Goal: Task Accomplishment & Management: Manage account settings

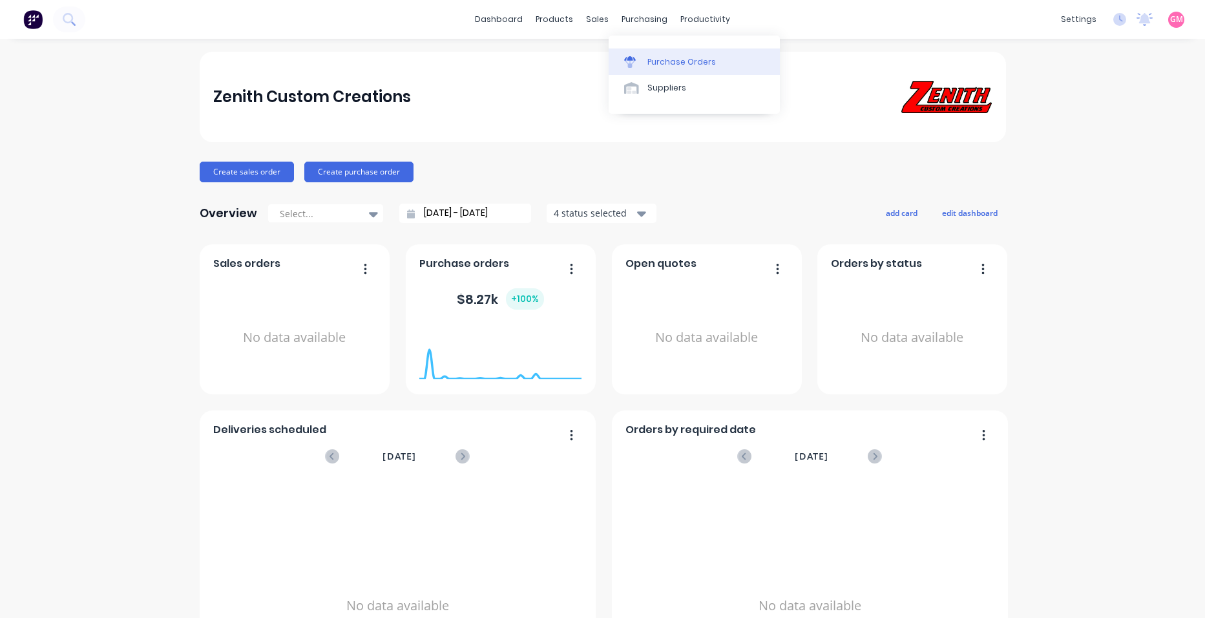
click at [662, 59] on div "Purchase Orders" at bounding box center [681, 62] width 68 height 12
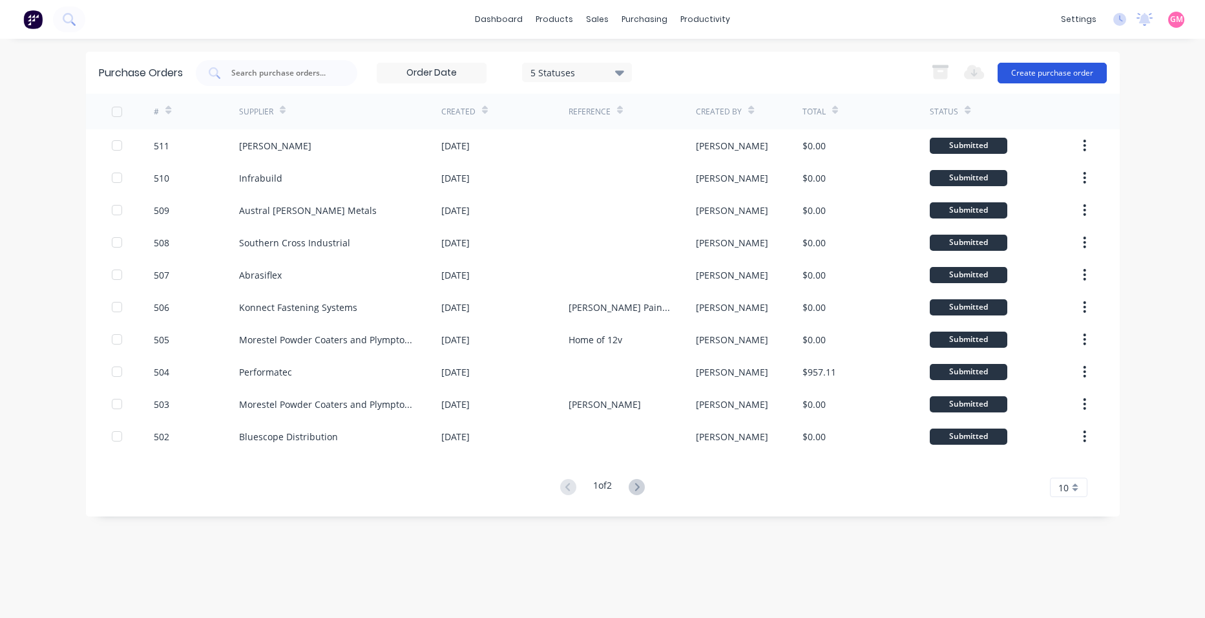
click at [1071, 76] on button "Create purchase order" at bounding box center [1052, 73] width 109 height 21
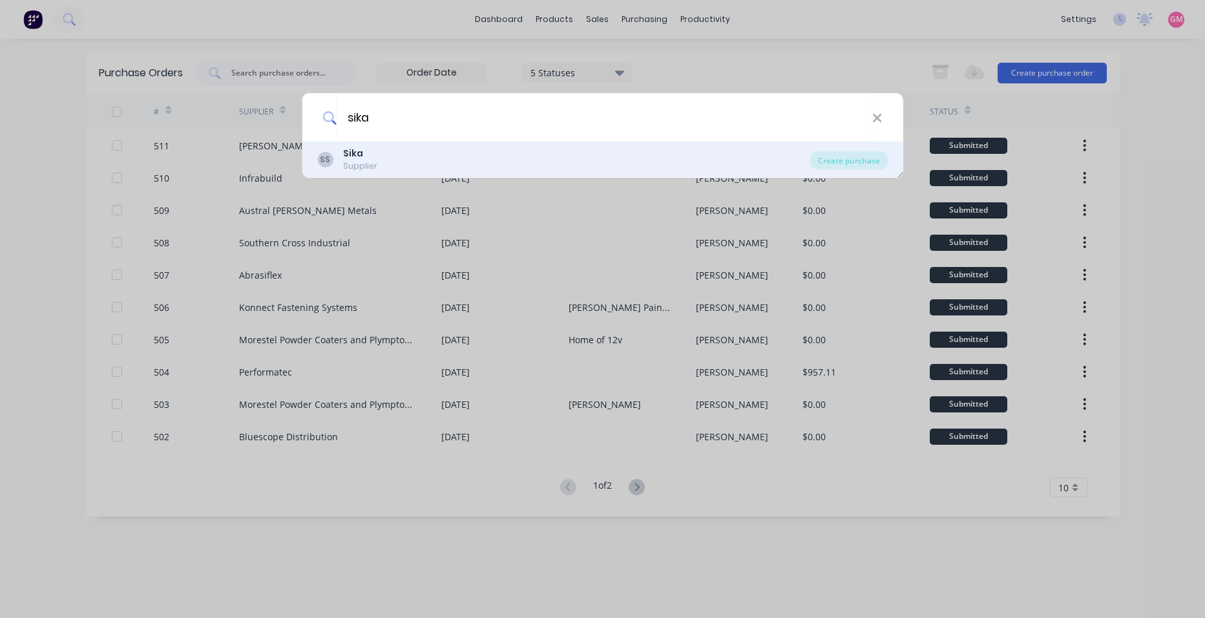
type input "sika"
click at [562, 157] on div "SS Sika Supplier" at bounding box center [563, 159] width 493 height 25
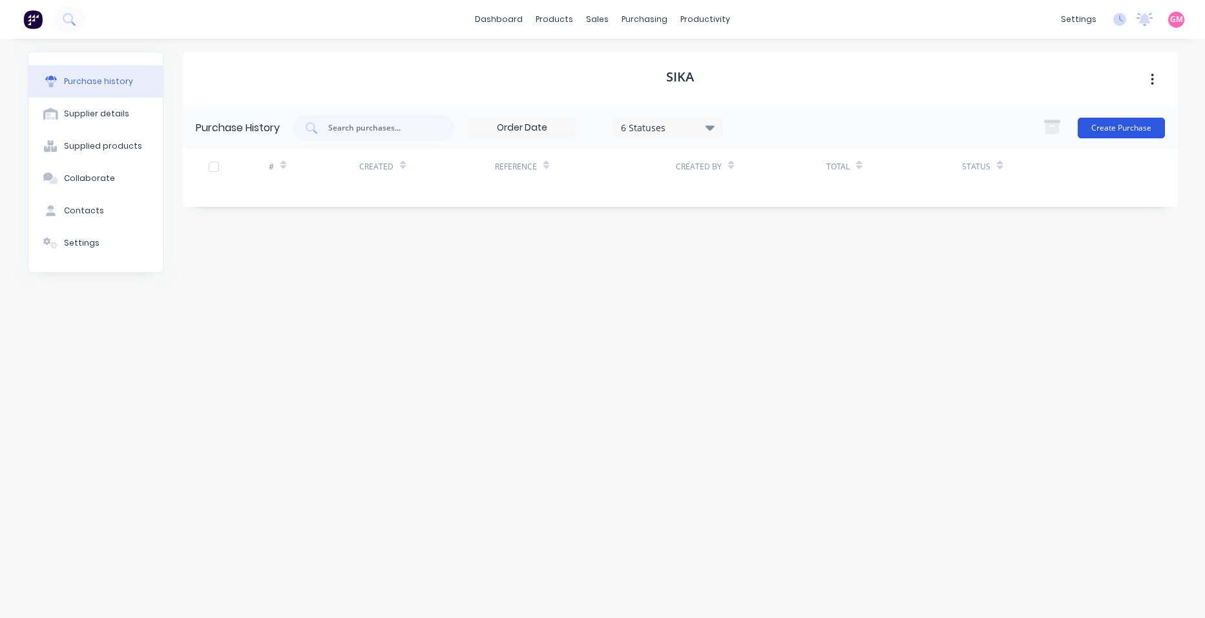
click at [1099, 134] on button "Create Purchase" at bounding box center [1121, 128] width 87 height 21
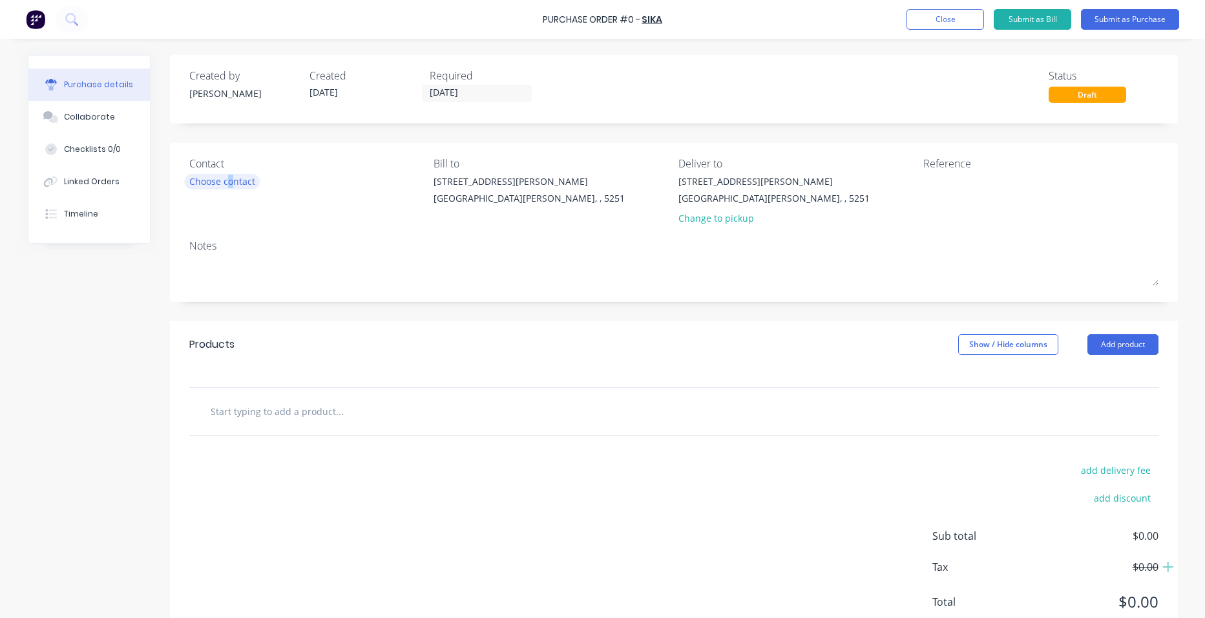
click at [225, 182] on div "Choose contact" at bounding box center [222, 181] width 66 height 14
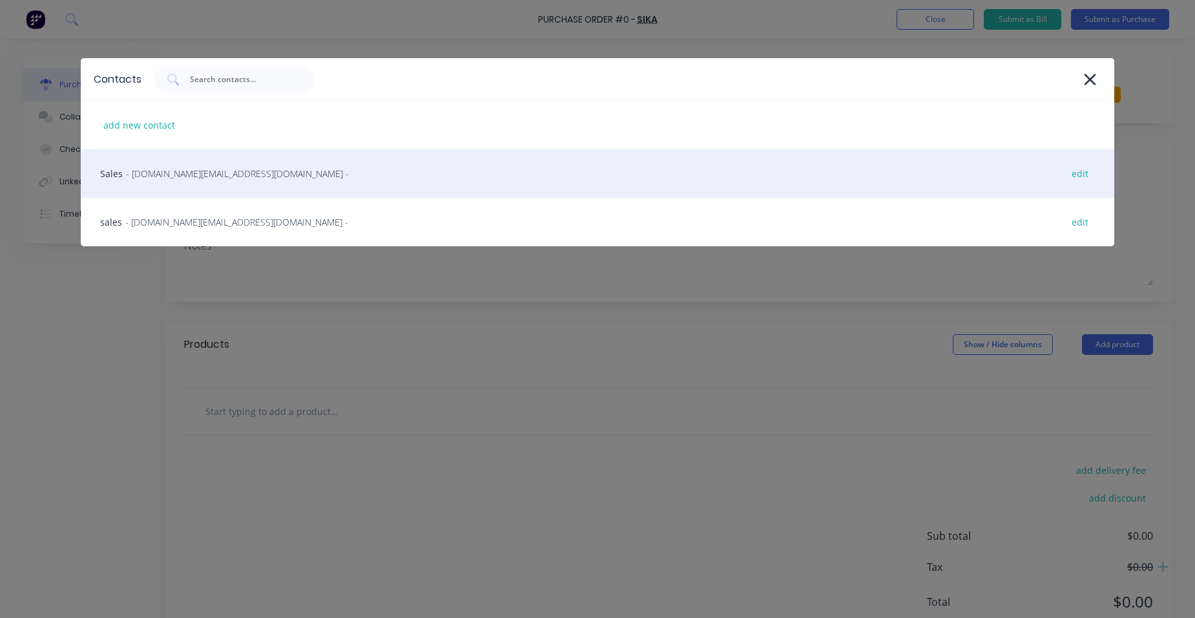
drag, startPoint x: 225, startPoint y: 182, endPoint x: 165, endPoint y: 179, distance: 60.2
click at [165, 179] on span "- [DOMAIN_NAME][EMAIL_ADDRESS][DOMAIN_NAME] -" at bounding box center [237, 174] width 223 height 14
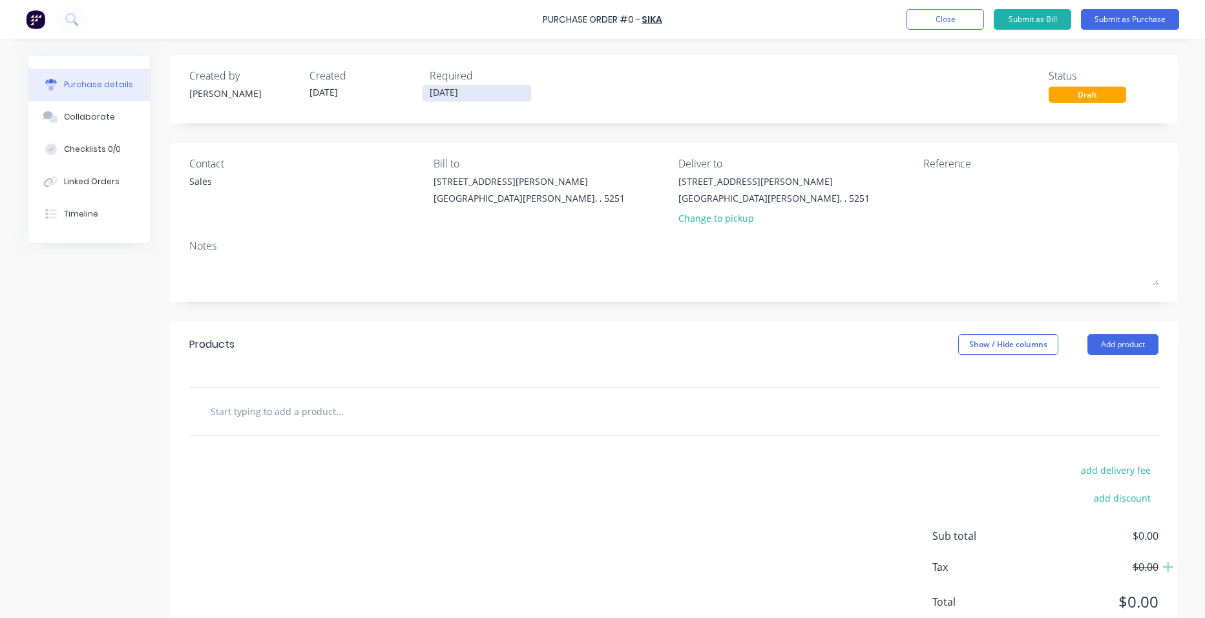
click at [445, 96] on input "[DATE]" at bounding box center [477, 93] width 109 height 16
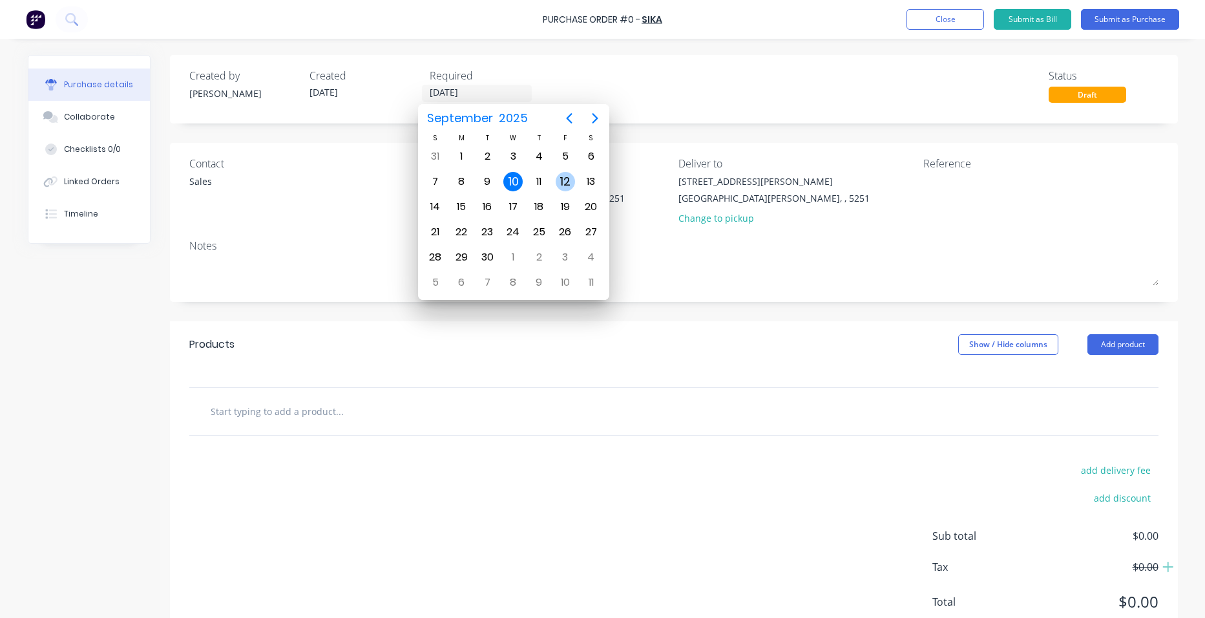
drag, startPoint x: 562, startPoint y: 182, endPoint x: 576, endPoint y: 177, distance: 14.3
click at [563, 182] on div "12" at bounding box center [565, 181] width 19 height 19
type input "[DATE]"
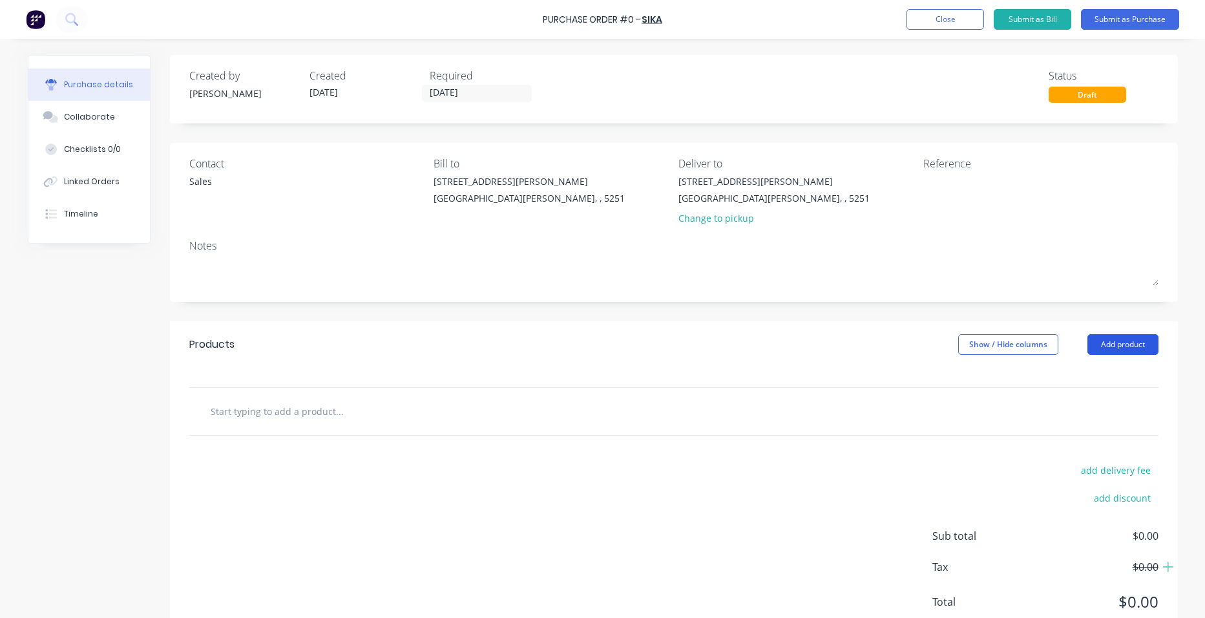
click at [1104, 349] on button "Add product" at bounding box center [1123, 344] width 71 height 21
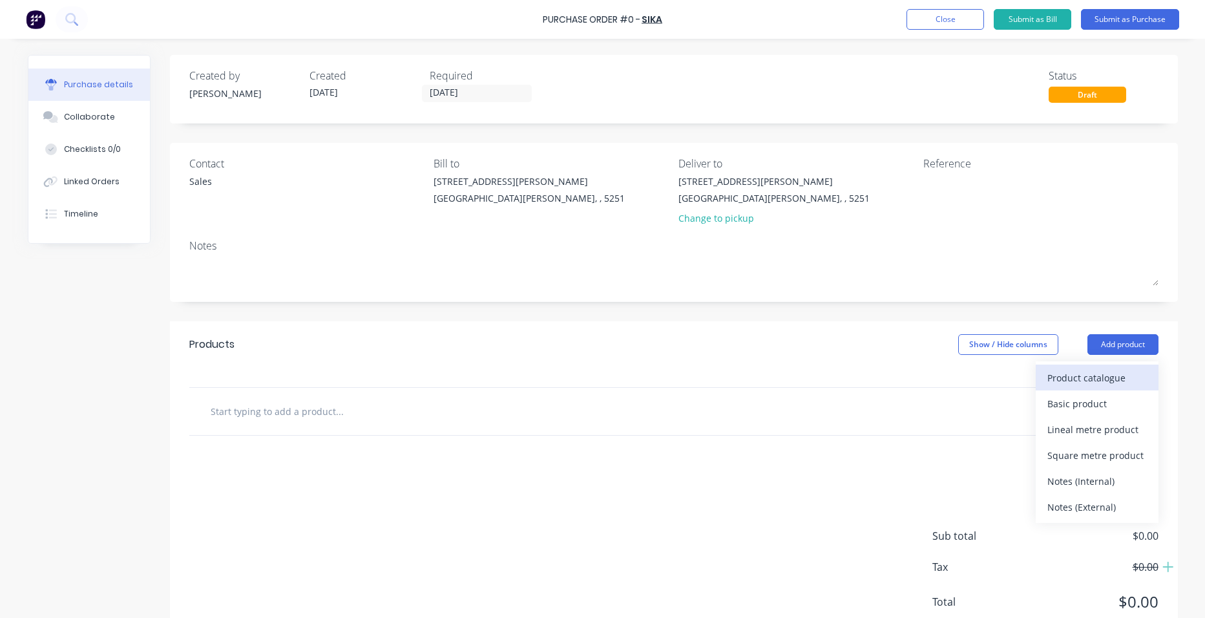
click at [1097, 382] on div "Product catalogue" at bounding box center [1098, 377] width 100 height 19
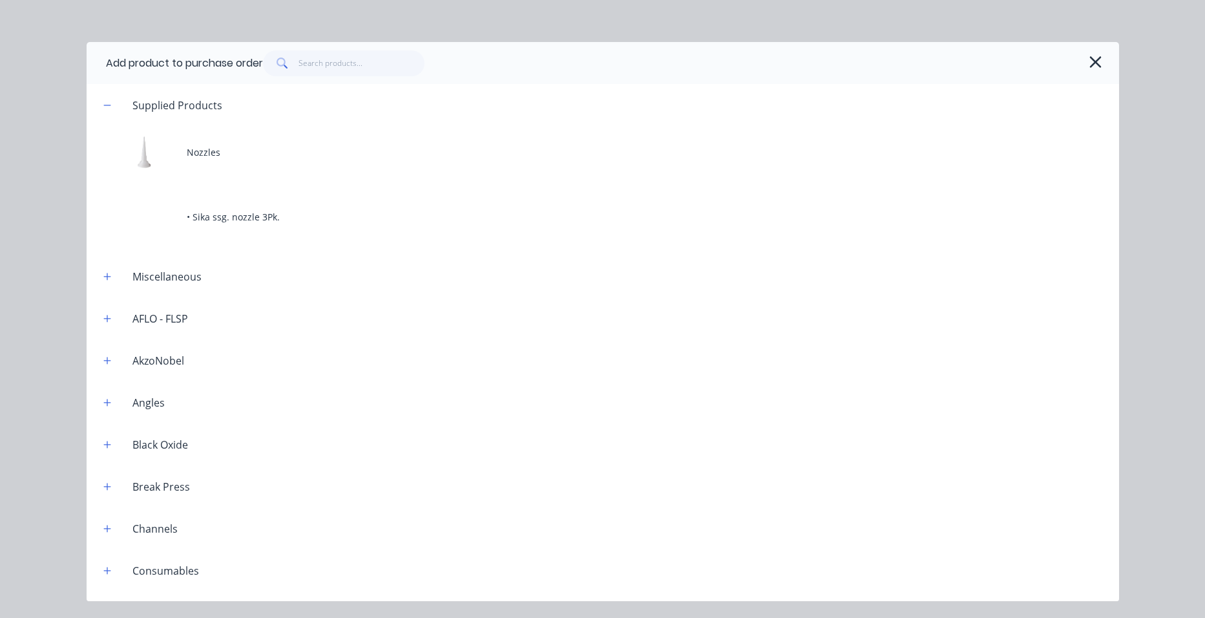
click at [1108, 65] on div "Add product to purchase order" at bounding box center [603, 63] width 1033 height 42
click at [1096, 61] on icon "button" at bounding box center [1096, 62] width 12 height 12
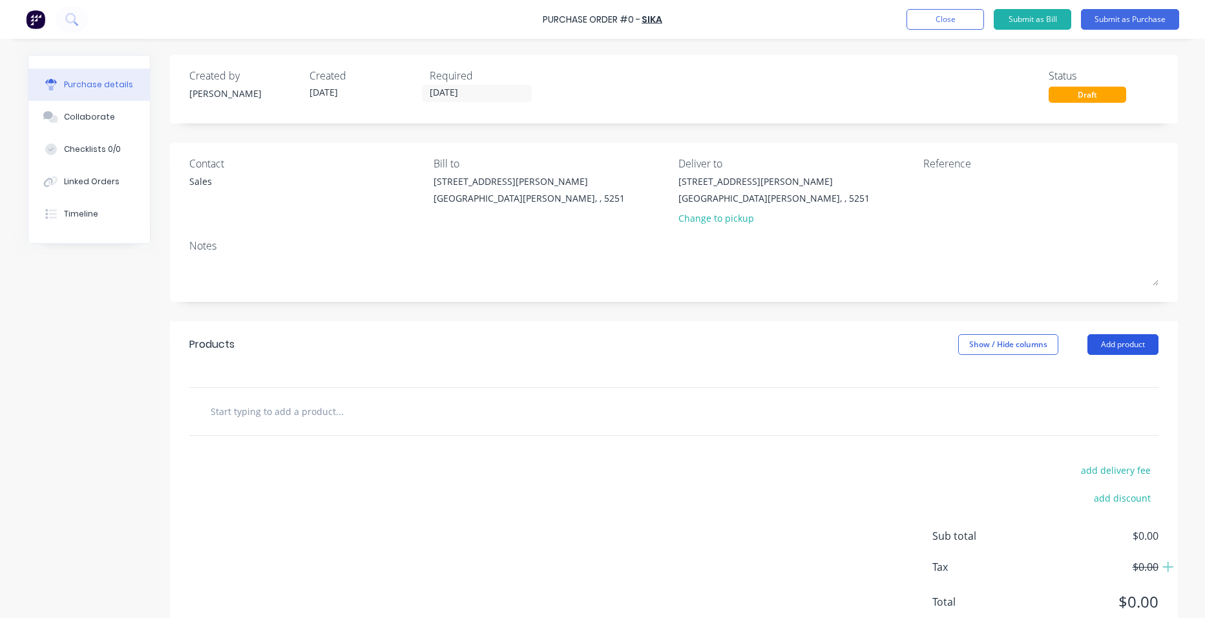
click at [1110, 345] on button "Add product" at bounding box center [1123, 344] width 71 height 21
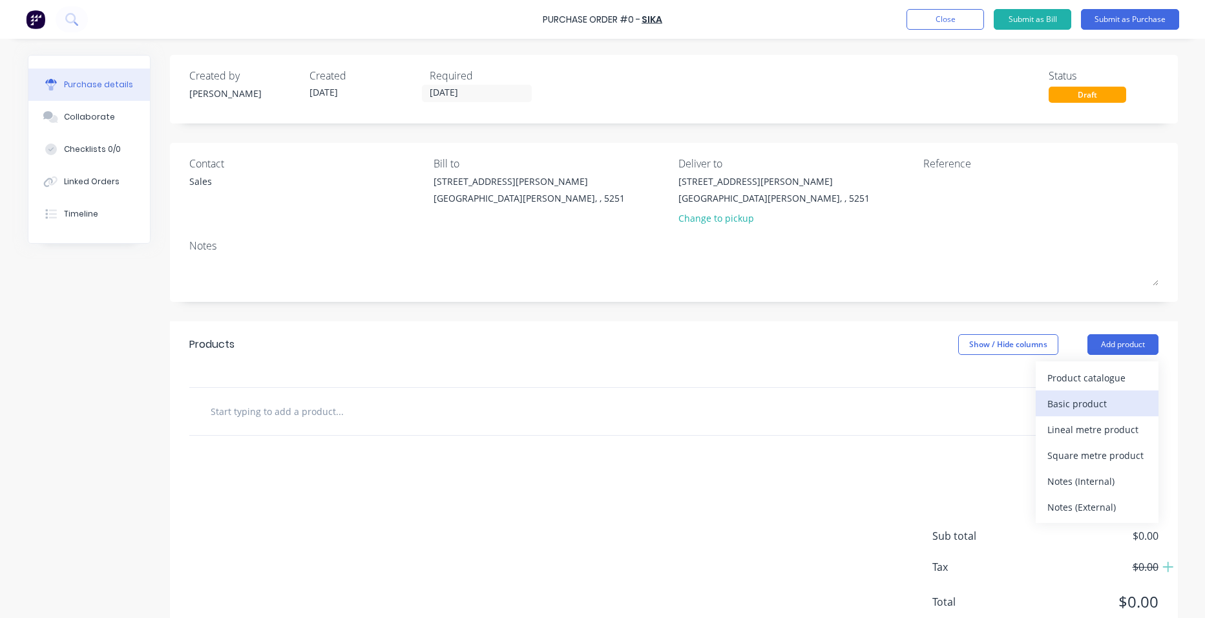
click at [1090, 406] on div "Basic product" at bounding box center [1098, 403] width 100 height 19
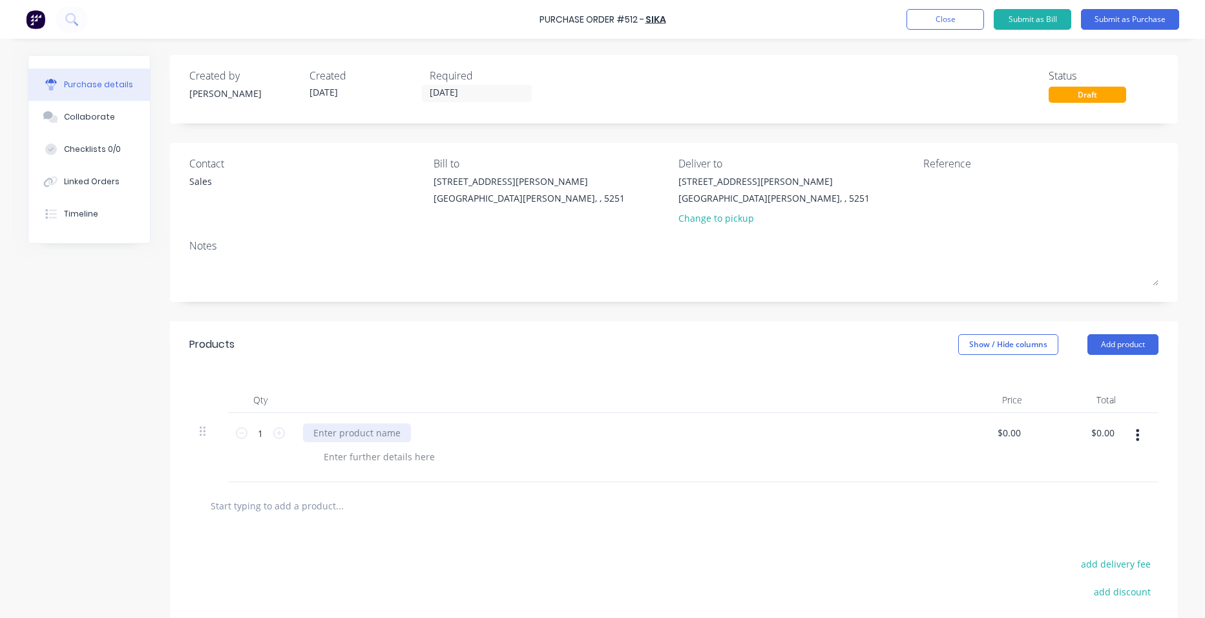
click at [357, 430] on div at bounding box center [357, 432] width 108 height 19
click at [273, 432] on icon at bounding box center [279, 433] width 12 height 12
type input "2"
click at [535, 450] on div at bounding box center [620, 456] width 615 height 19
click at [1148, 17] on button "Submit as Purchase" at bounding box center [1130, 19] width 98 height 21
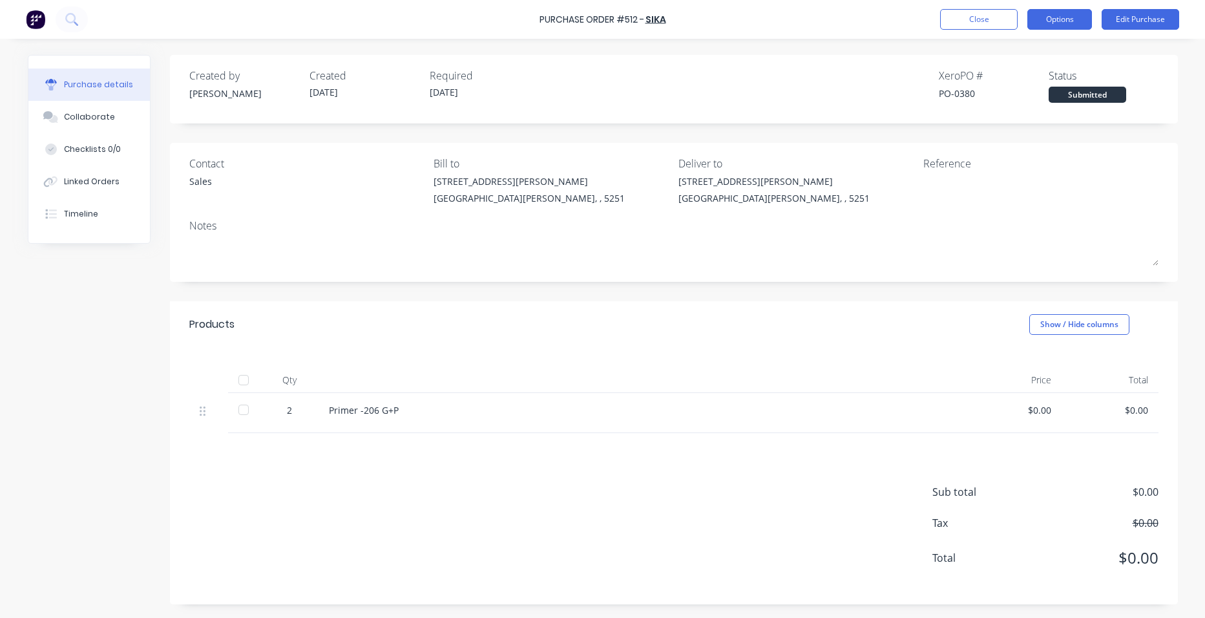
click at [1047, 21] on button "Options" at bounding box center [1059, 19] width 65 height 21
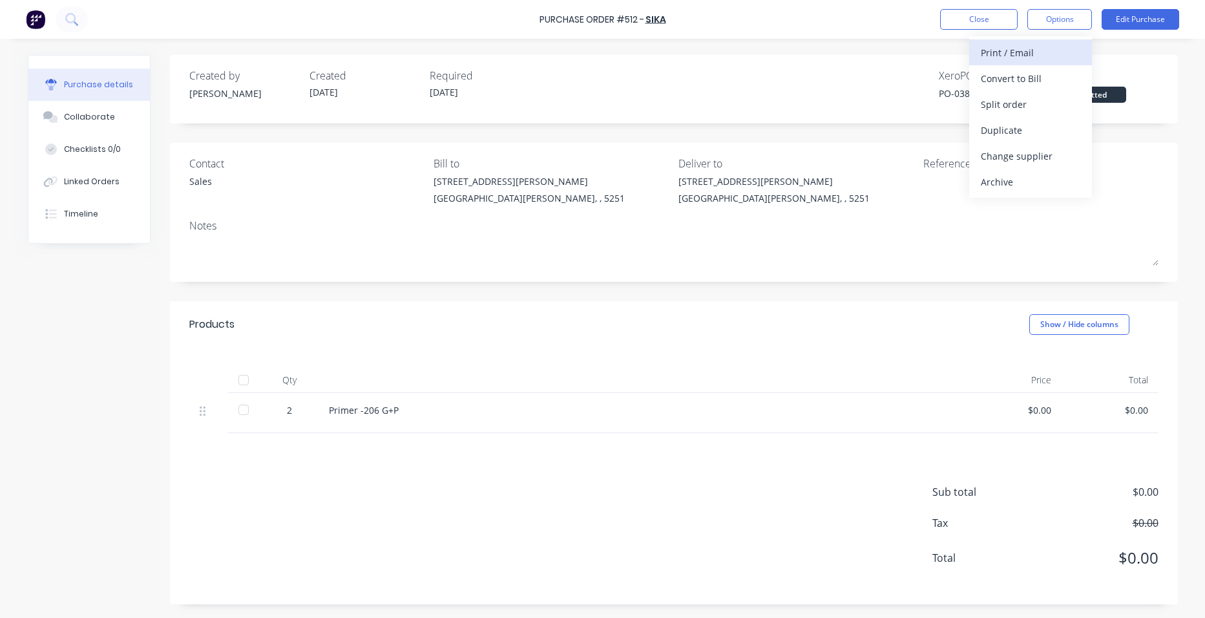
click at [1048, 52] on div "Print / Email" at bounding box center [1031, 52] width 100 height 19
click at [1044, 71] on div "With pricing" at bounding box center [1031, 78] width 100 height 19
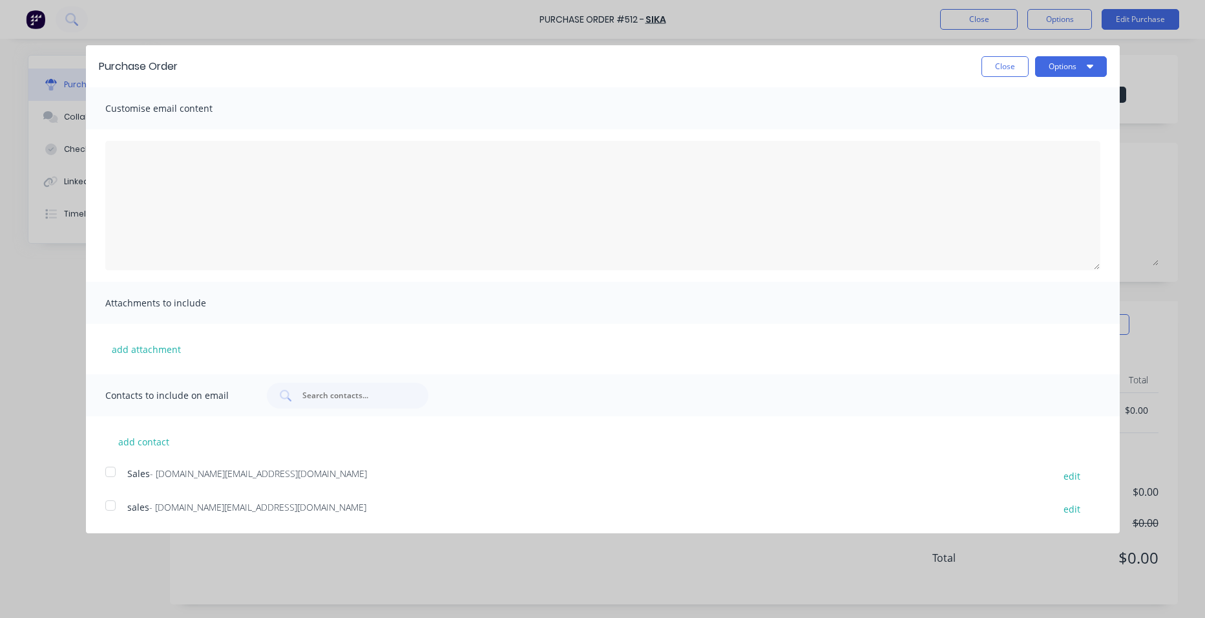
click at [112, 472] on div at bounding box center [111, 472] width 26 height 26
click at [1064, 60] on button "Options" at bounding box center [1071, 66] width 72 height 21
click at [1047, 119] on div "Email" at bounding box center [1046, 125] width 100 height 19
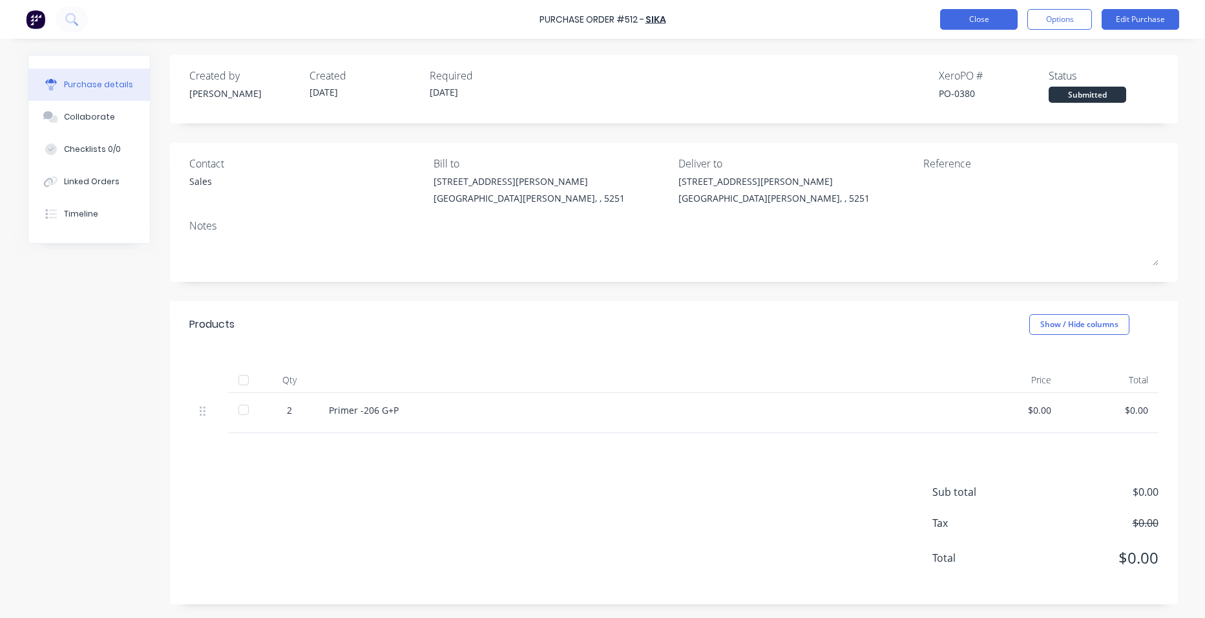
click at [972, 24] on button "Close" at bounding box center [979, 19] width 78 height 21
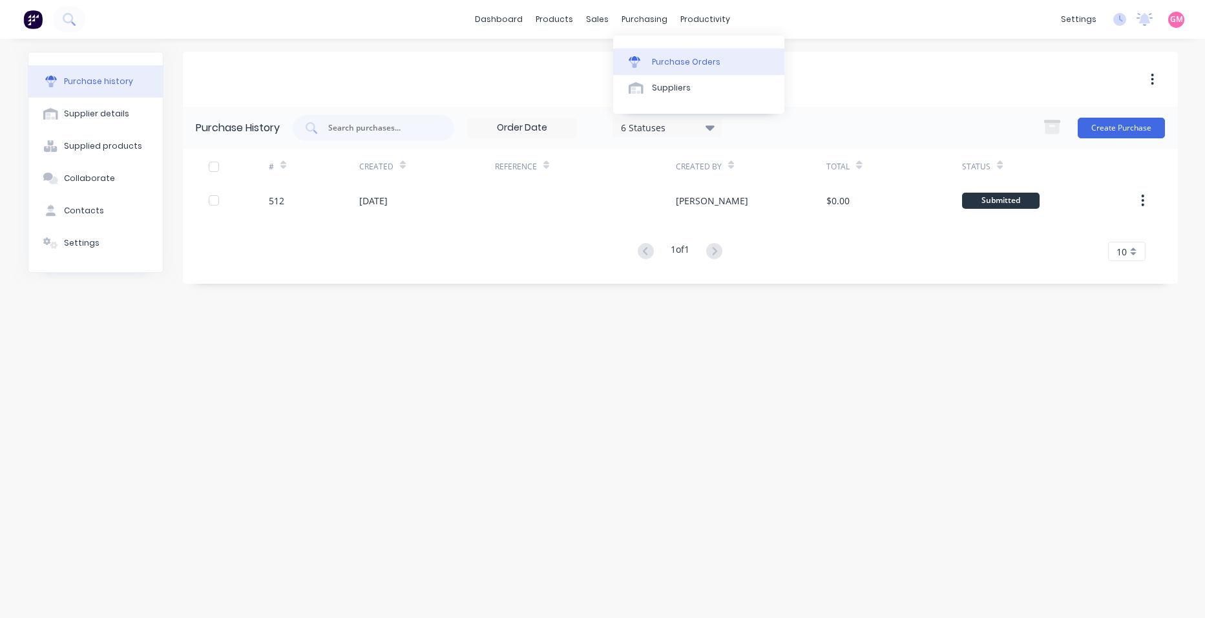
click at [679, 55] on link "Purchase Orders" at bounding box center [698, 61] width 171 height 26
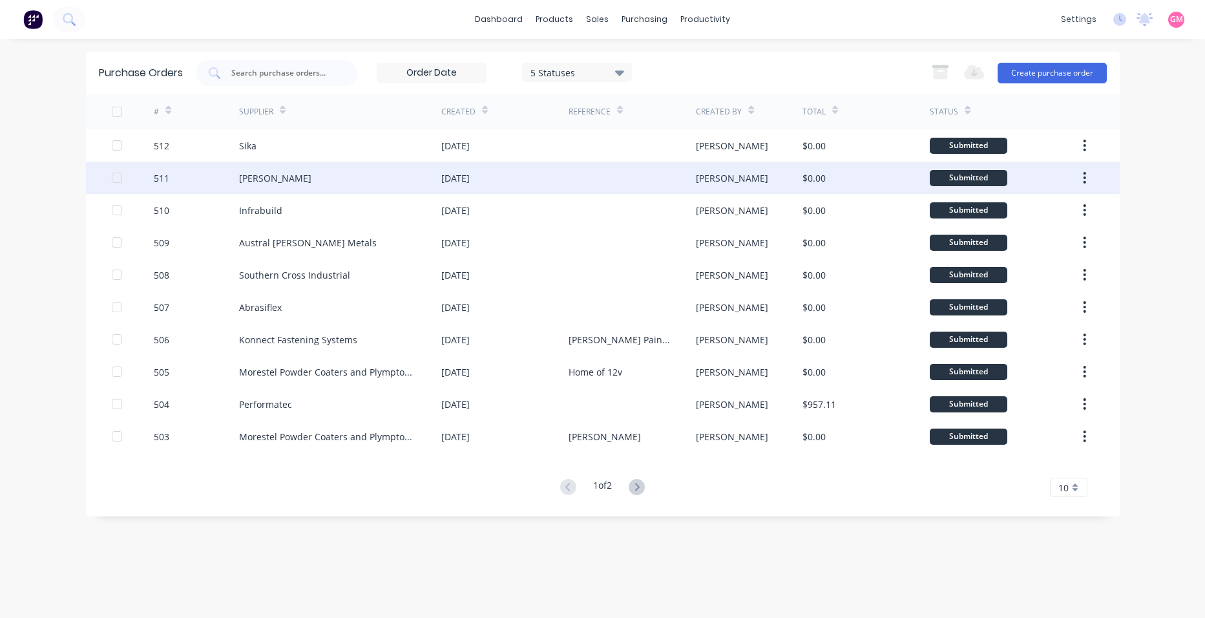
click at [375, 186] on div "[PERSON_NAME]" at bounding box center [340, 178] width 202 height 32
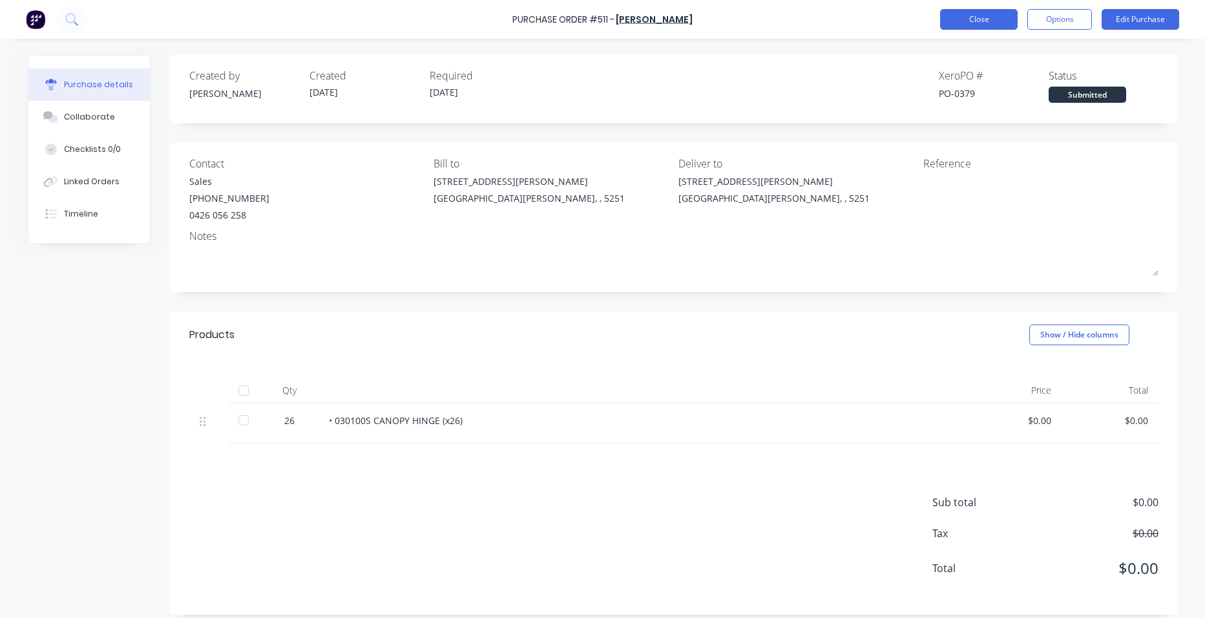
click at [995, 19] on button "Close" at bounding box center [979, 19] width 78 height 21
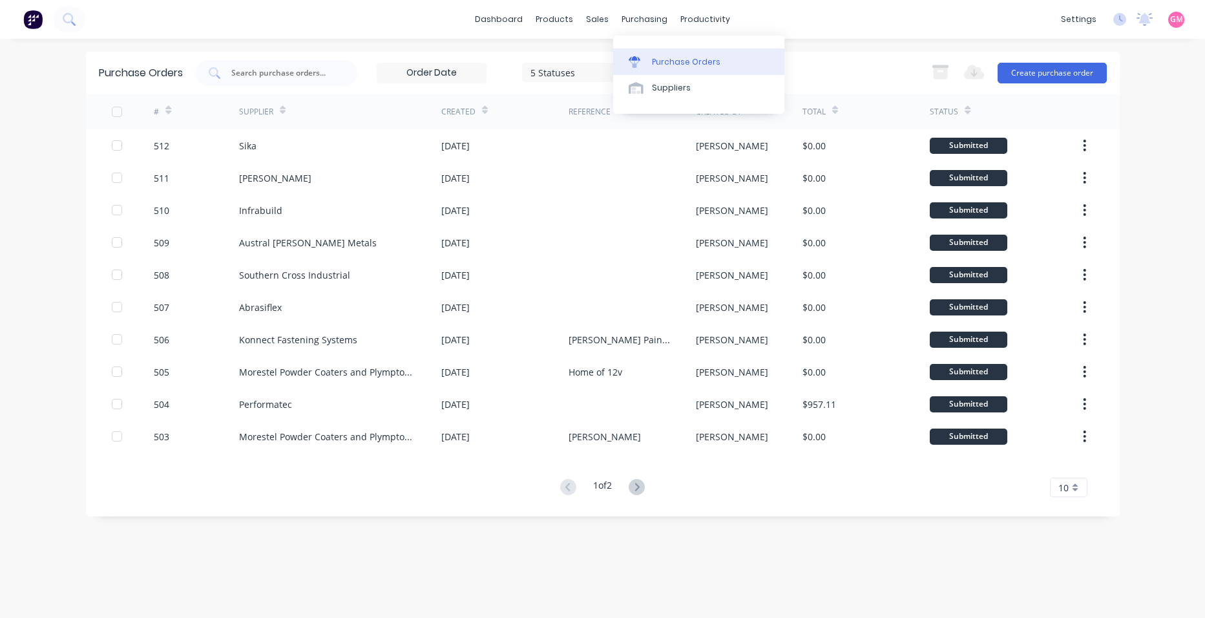
click at [704, 60] on div "Purchase Orders" at bounding box center [686, 62] width 68 height 12
click at [1037, 74] on button "Create purchase order" at bounding box center [1052, 73] width 109 height 21
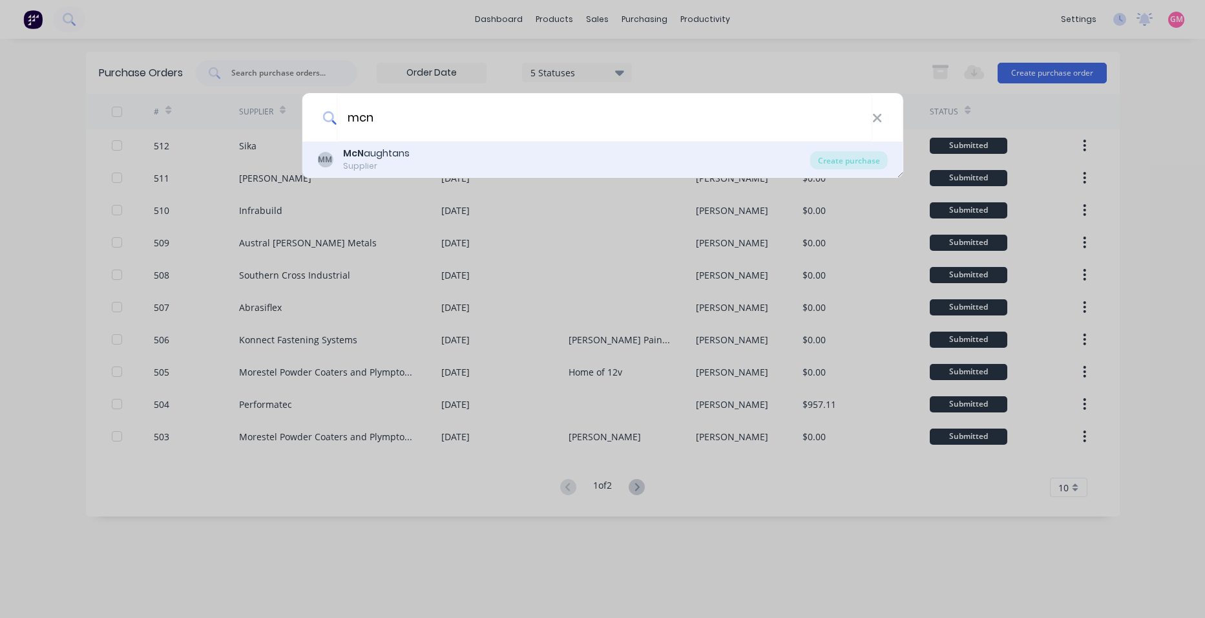
type input "mcn"
click at [566, 155] on div "MM McN aughtans Supplier" at bounding box center [563, 159] width 493 height 25
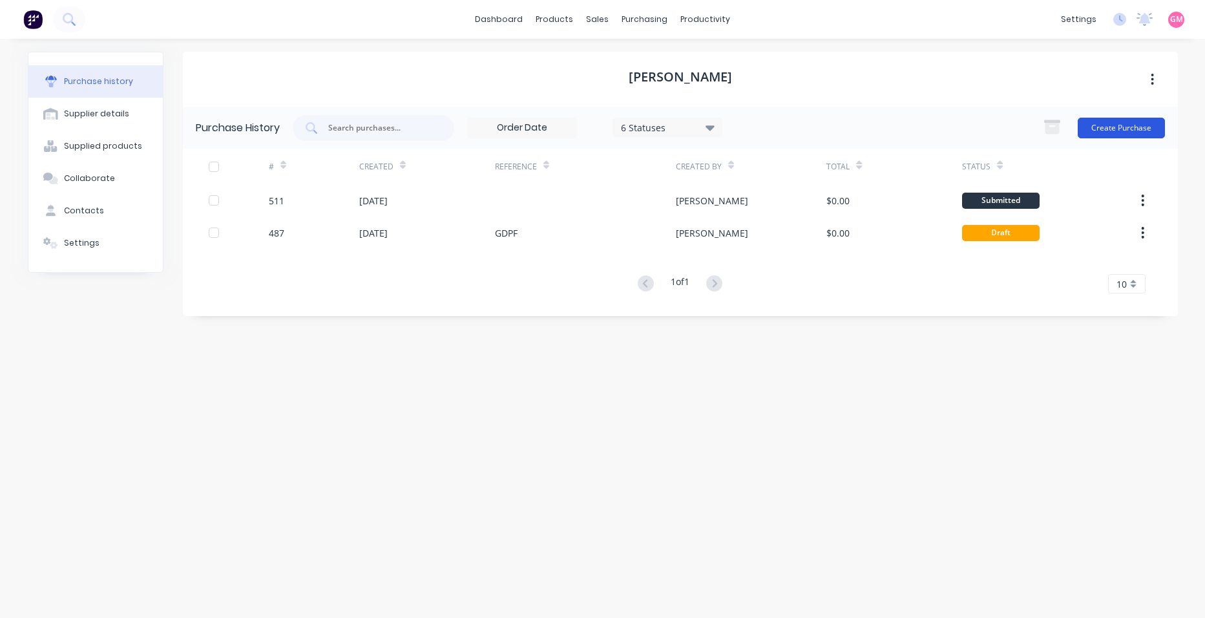
click at [1124, 123] on button "Create Purchase" at bounding box center [1121, 128] width 87 height 21
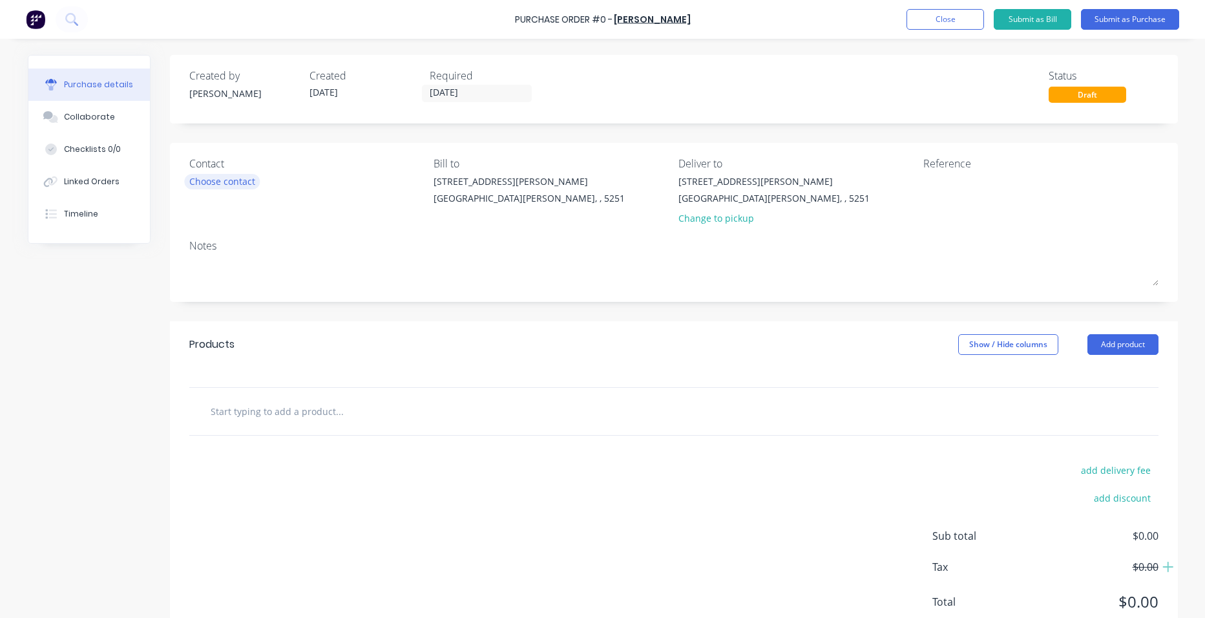
click at [198, 185] on div "Choose contact" at bounding box center [222, 181] width 66 height 14
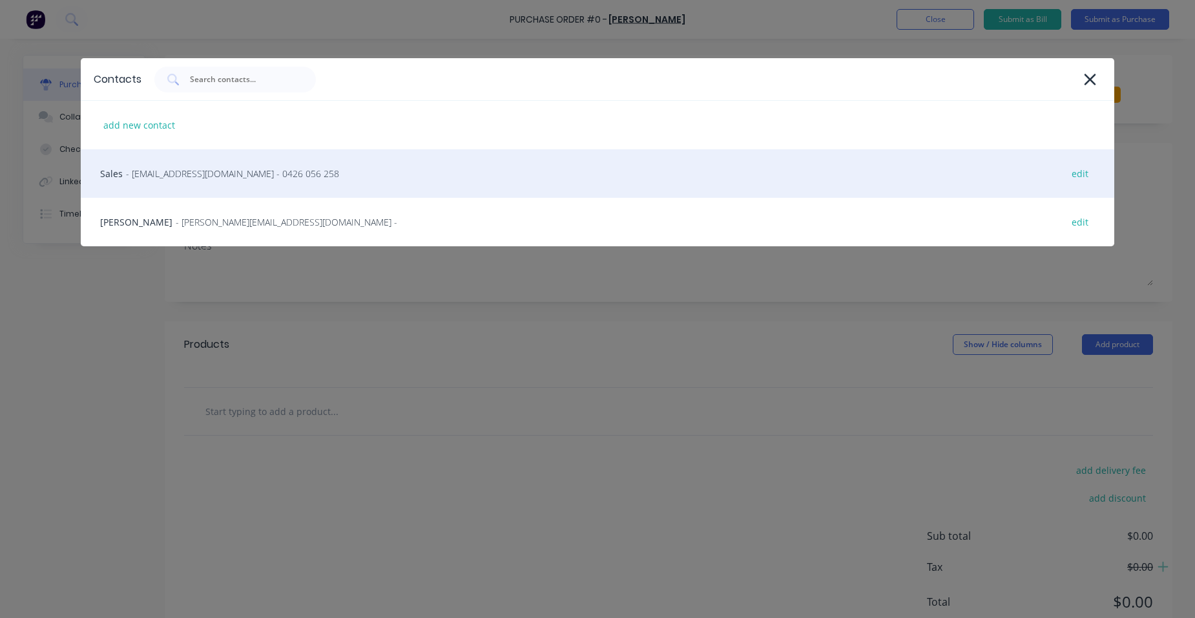
click at [282, 180] on div "Sales - [EMAIL_ADDRESS][DOMAIN_NAME] - 0426 056 258 edit" at bounding box center [598, 173] width 1034 height 48
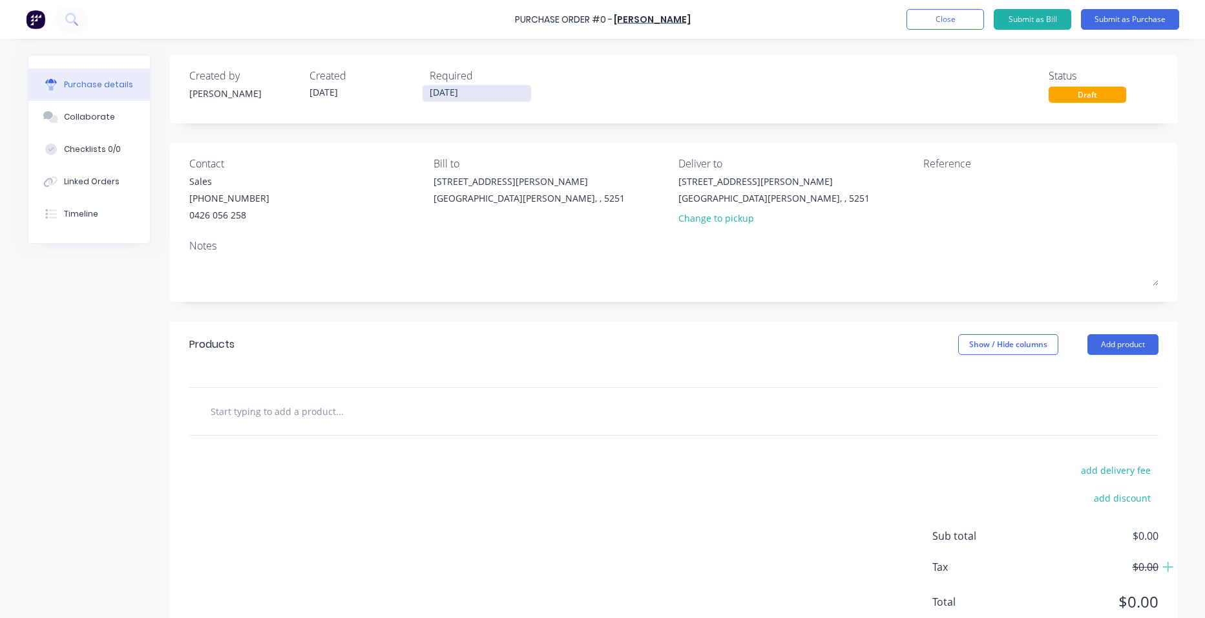
drag, startPoint x: 461, startPoint y: 88, endPoint x: 468, endPoint y: 90, distance: 7.6
click at [462, 89] on input "[DATE]" at bounding box center [477, 93] width 109 height 16
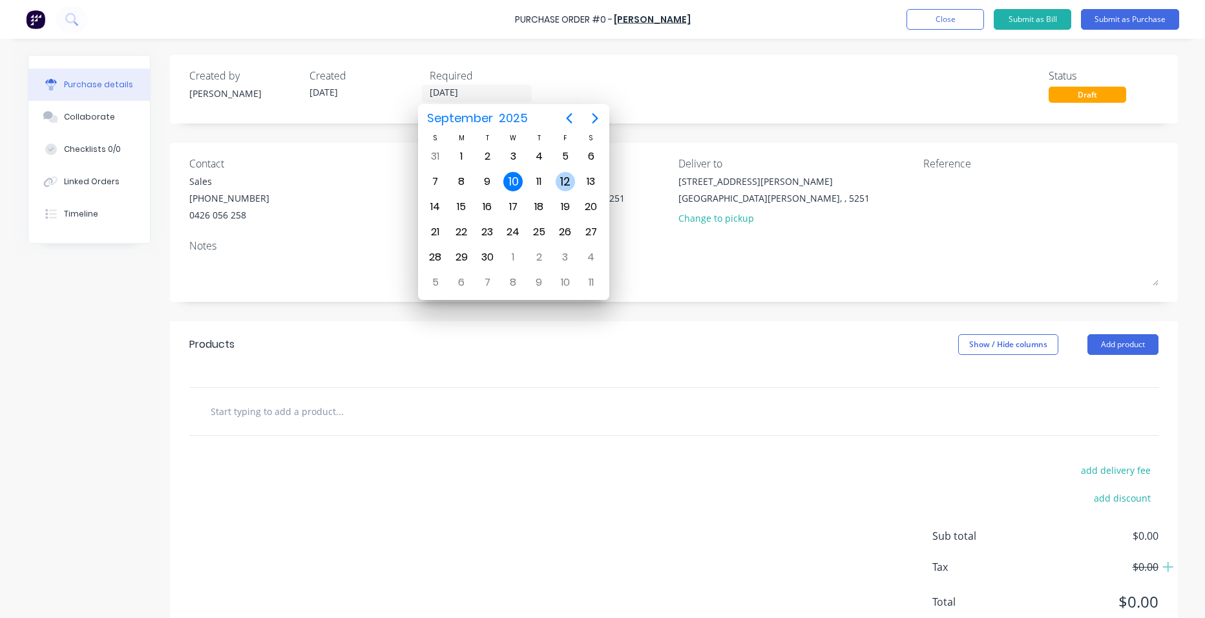
click at [562, 178] on div "12" at bounding box center [565, 181] width 19 height 19
type input "[DATE]"
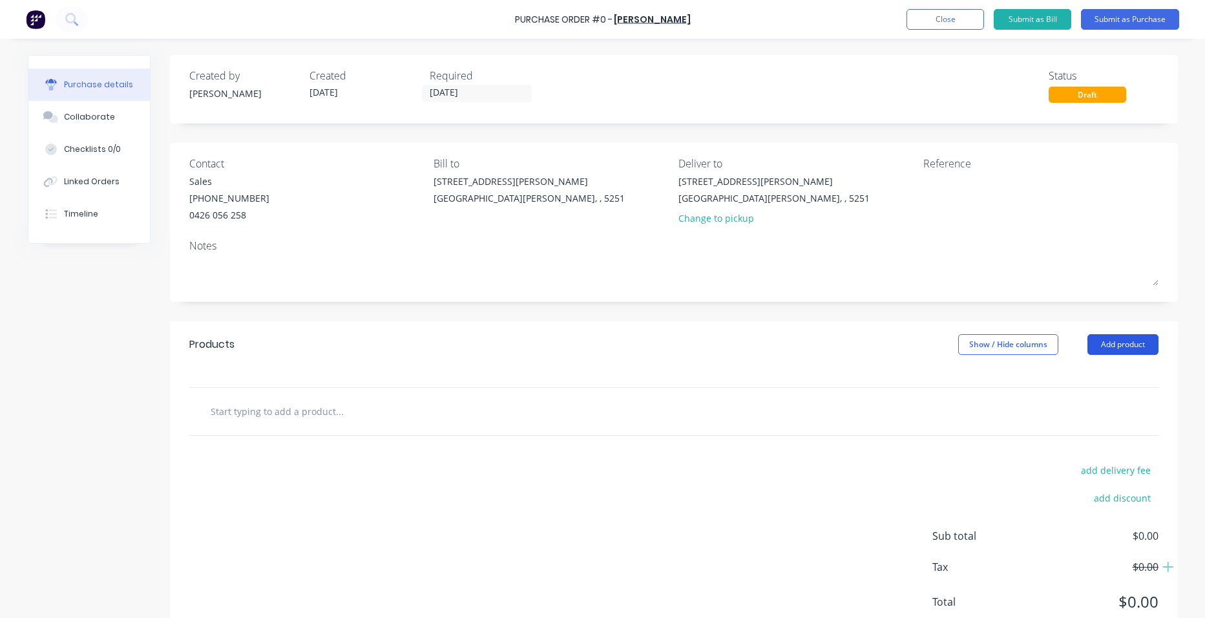
click at [1110, 344] on button "Add product" at bounding box center [1123, 344] width 71 height 21
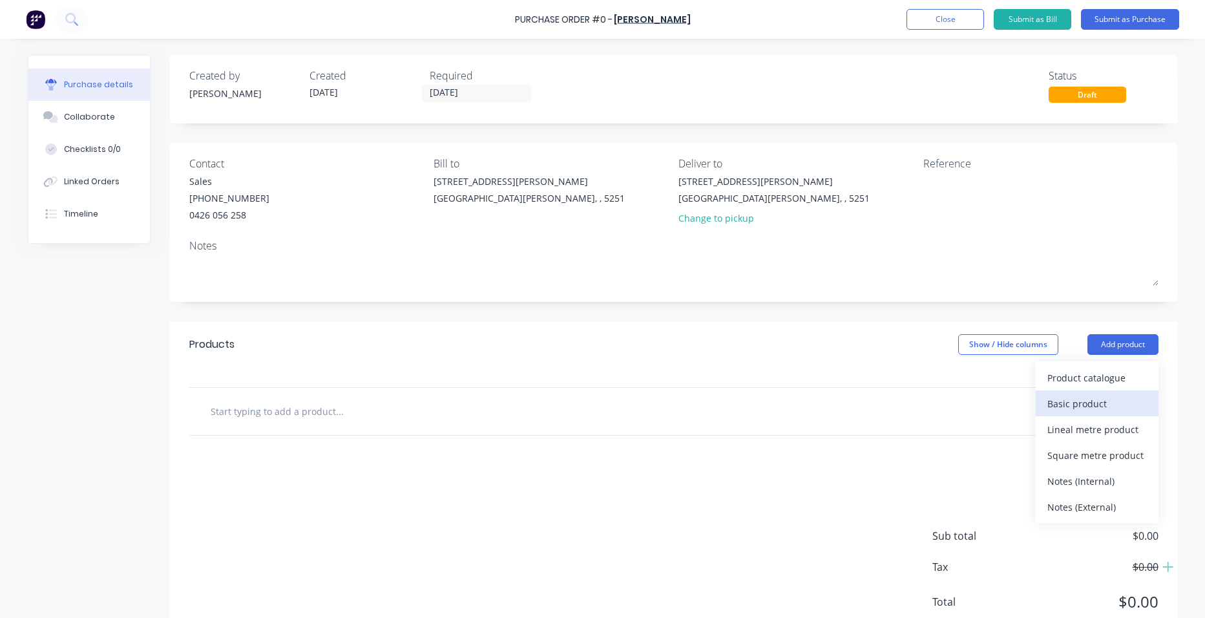
click at [1091, 403] on div "Basic product" at bounding box center [1098, 403] width 100 height 19
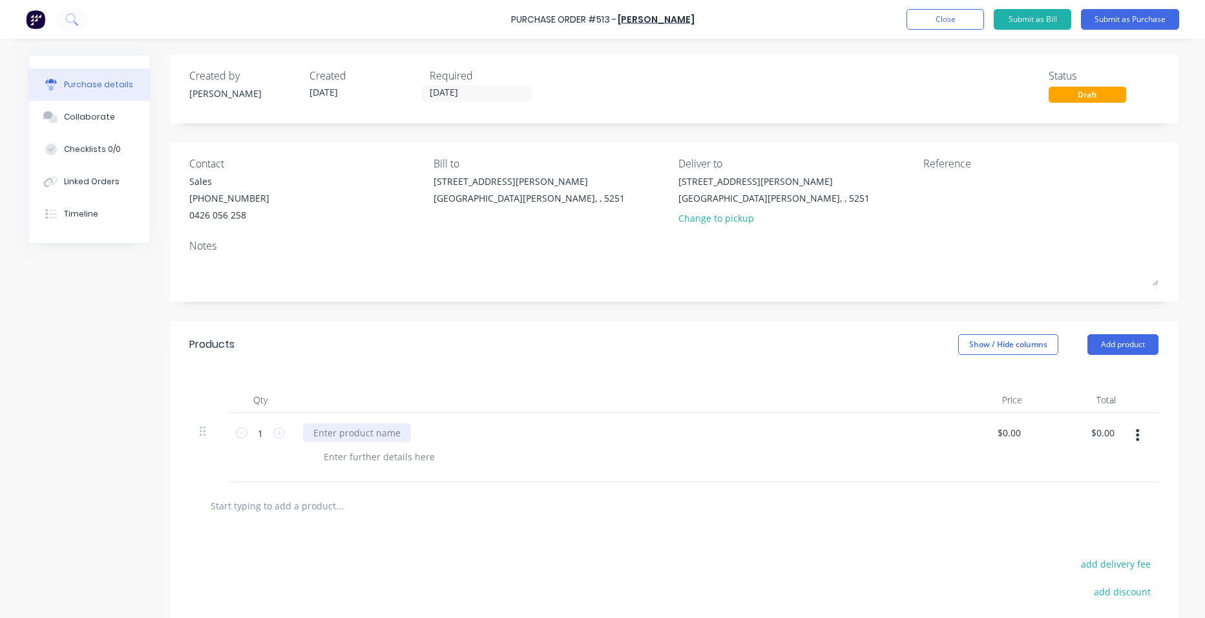
click at [384, 432] on div at bounding box center [357, 432] width 108 height 19
paste div
click at [611, 464] on div at bounding box center [620, 456] width 615 height 19
click at [1106, 18] on button "Submit as Purchase" at bounding box center [1130, 19] width 98 height 21
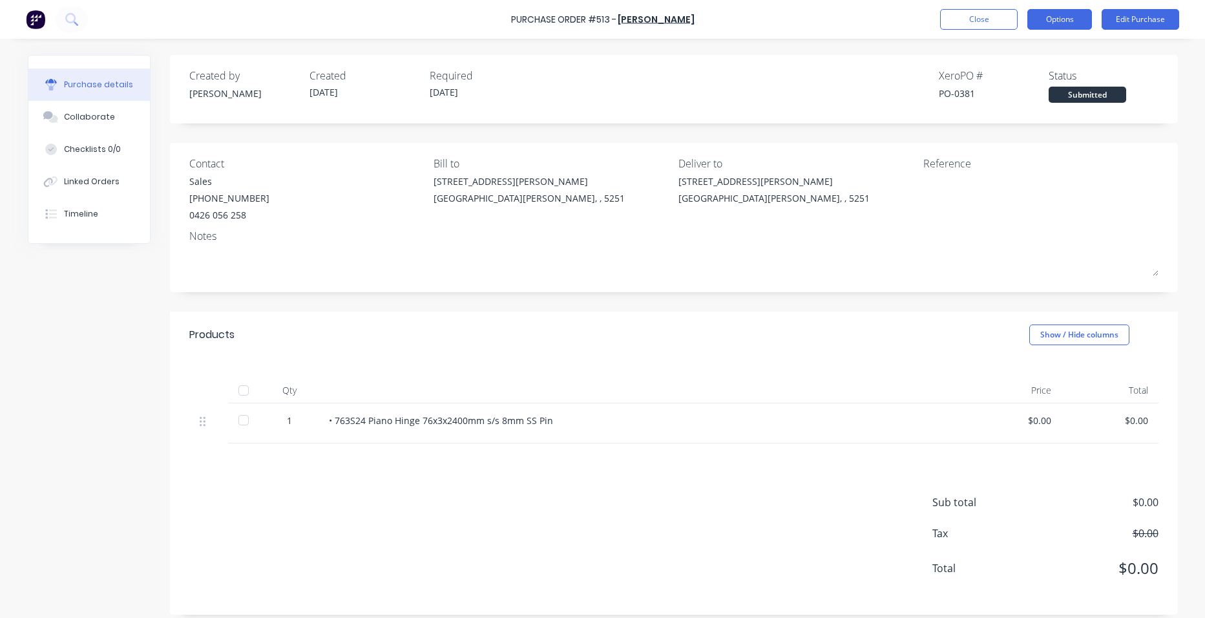
click at [1074, 24] on button "Options" at bounding box center [1059, 19] width 65 height 21
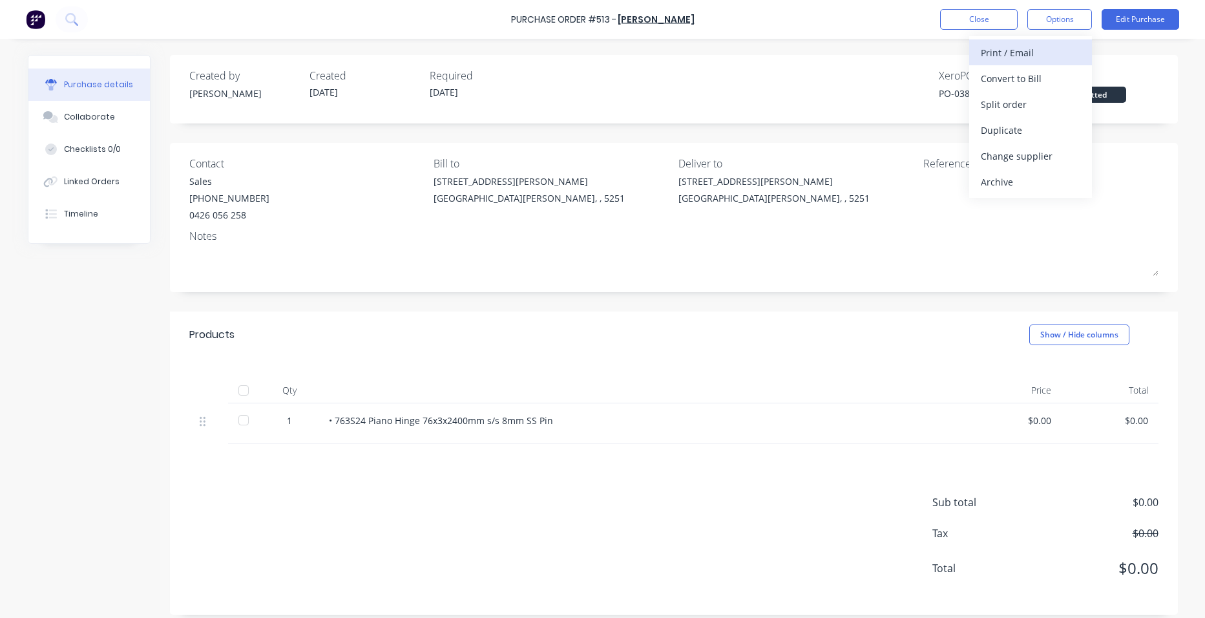
click at [1057, 48] on div "Print / Email" at bounding box center [1031, 52] width 100 height 19
click at [1047, 82] on div "With pricing" at bounding box center [1031, 78] width 100 height 19
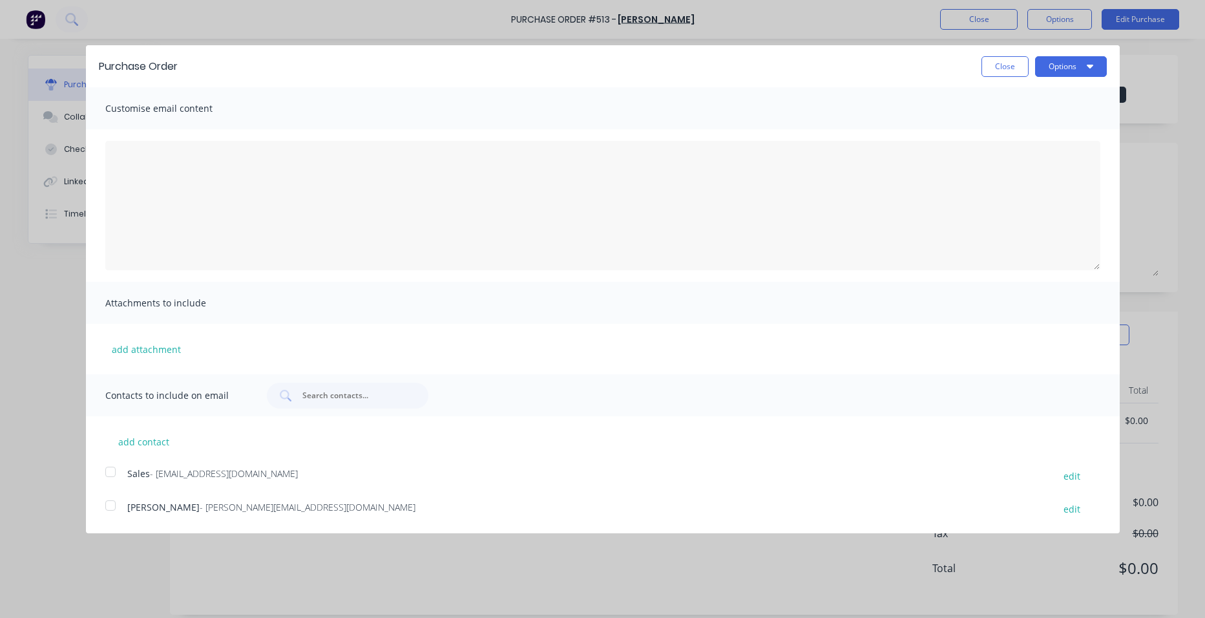
click at [111, 470] on div at bounding box center [111, 472] width 26 height 26
click at [1069, 63] on button "Options" at bounding box center [1071, 66] width 72 height 21
click at [1062, 120] on div "Email" at bounding box center [1046, 125] width 100 height 19
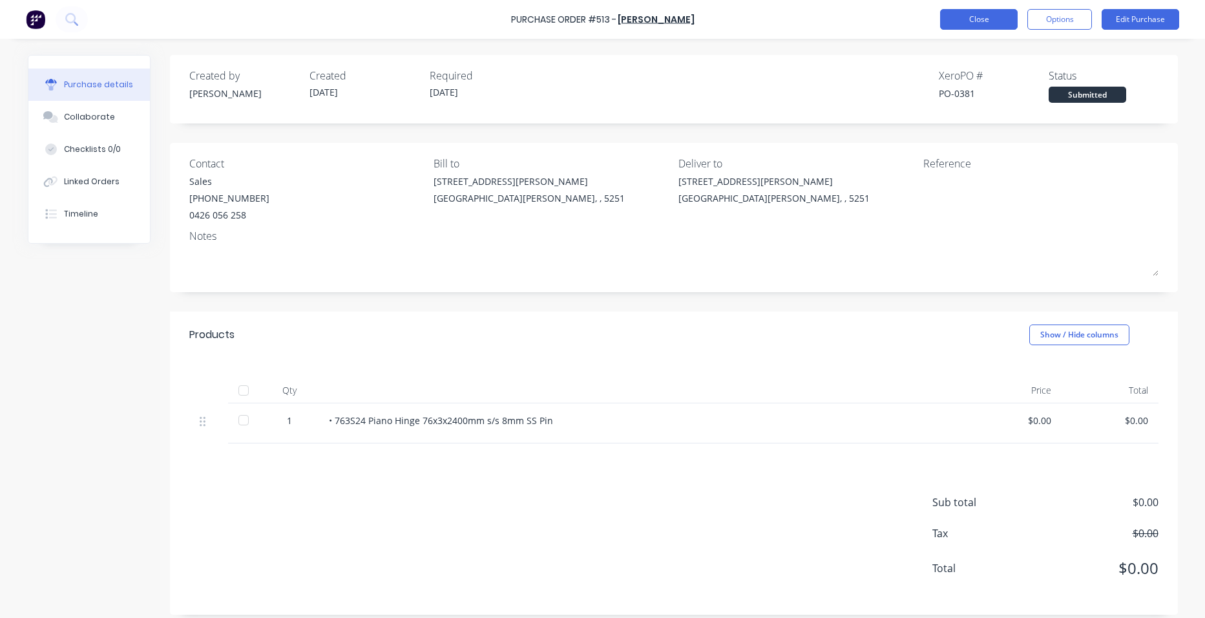
click at [1007, 10] on div "Purchase Order #513 - McNaughtans Close Options Edit Purchase" at bounding box center [602, 19] width 1205 height 39
click at [1005, 16] on button "Close" at bounding box center [979, 19] width 78 height 21
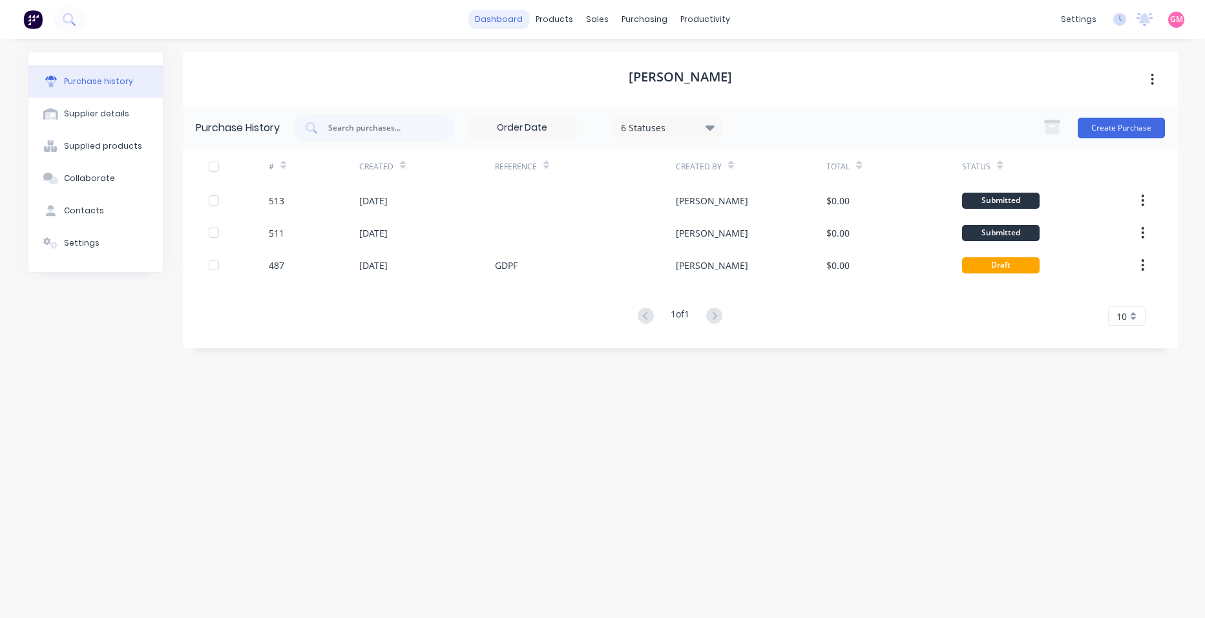
click at [507, 21] on link "dashboard" at bounding box center [499, 19] width 61 height 19
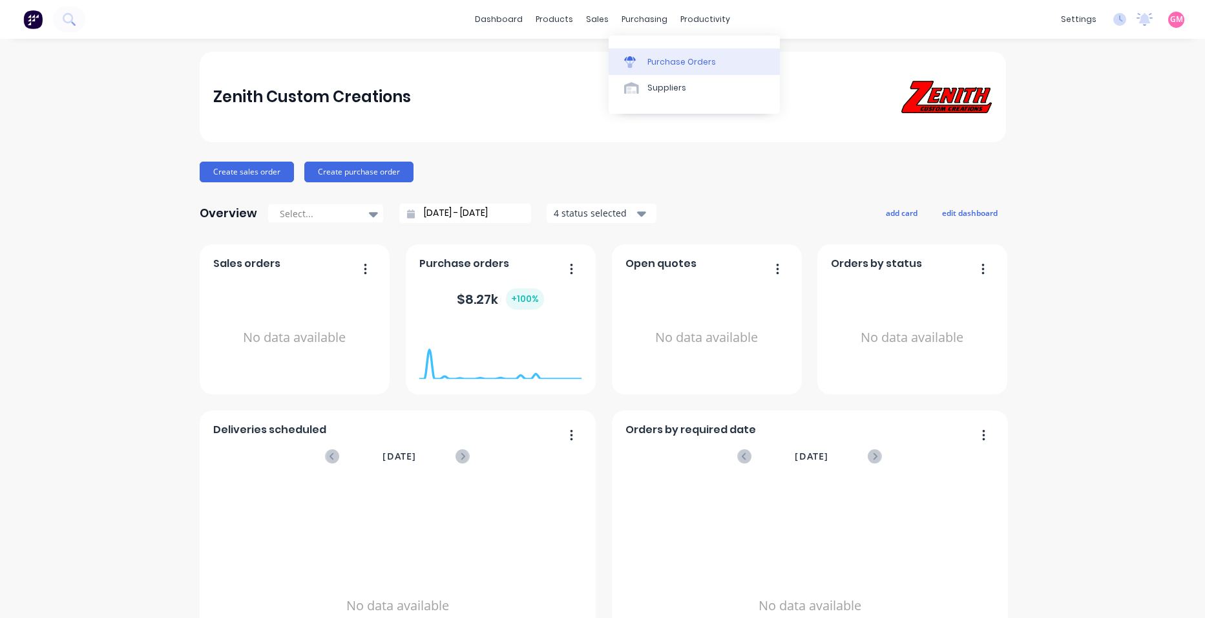
click at [676, 59] on div "Purchase Orders" at bounding box center [681, 62] width 68 height 12
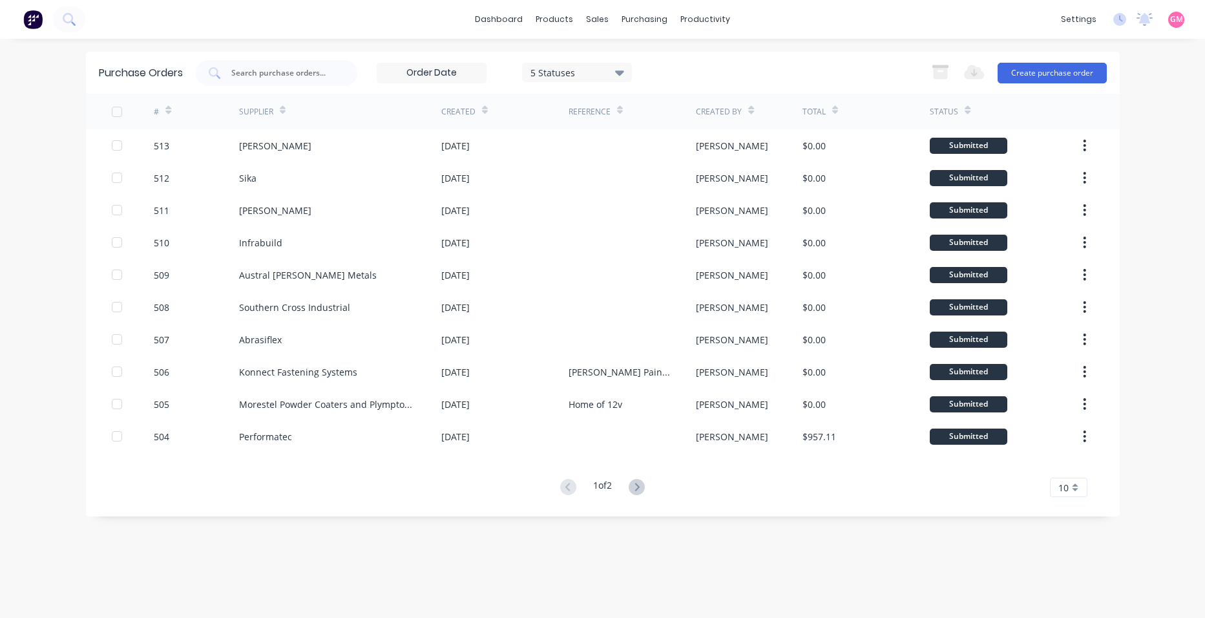
click at [869, 595] on div "Purchase Orders 5 Statuses 5 Statuses Export to Excel (XLSX) Create purchase or…" at bounding box center [603, 328] width 1034 height 553
